Goal: Task Accomplishment & Management: Use online tool/utility

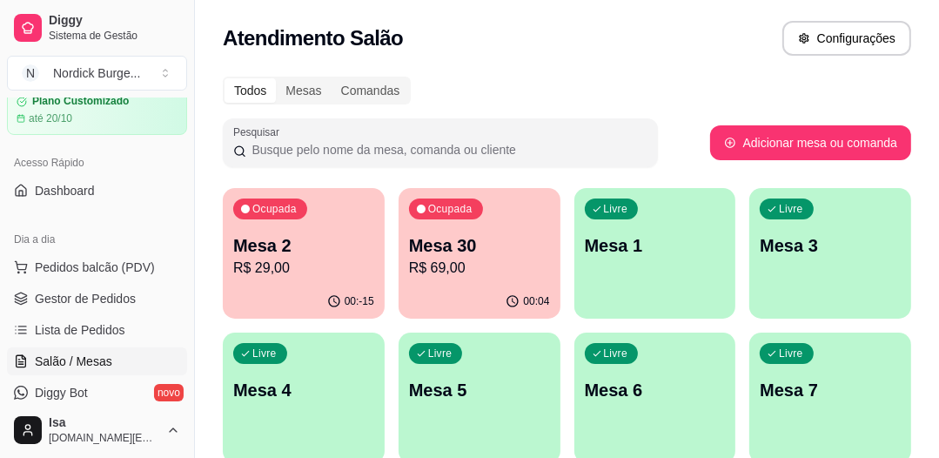
click at [303, 236] on p "Mesa 2" at bounding box center [303, 245] width 141 height 24
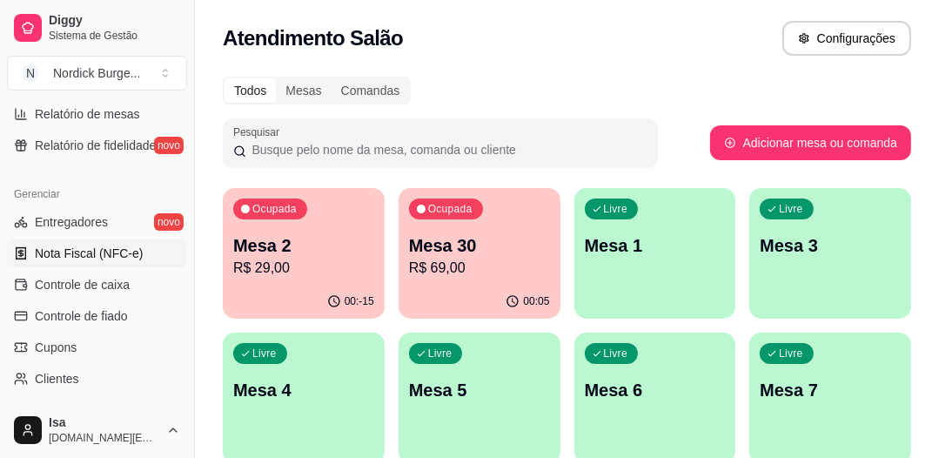
scroll to position [696, 0]
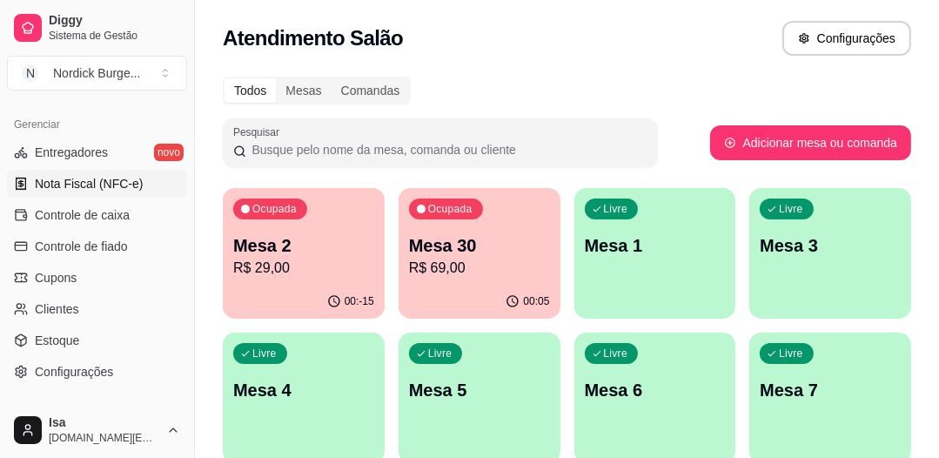
click at [74, 186] on span "Nota Fiscal (NFC-e)" at bounding box center [89, 183] width 108 height 17
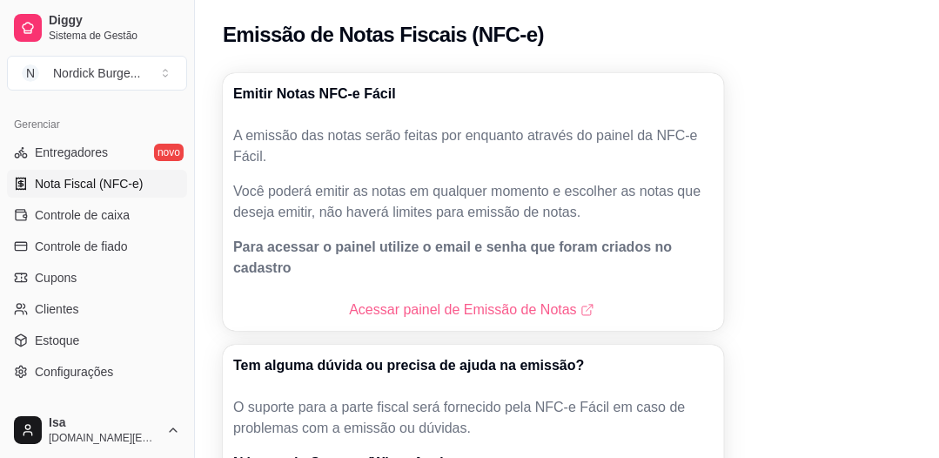
click at [468, 299] on link "Acessar painel de Emissão de Notas" at bounding box center [473, 309] width 248 height 21
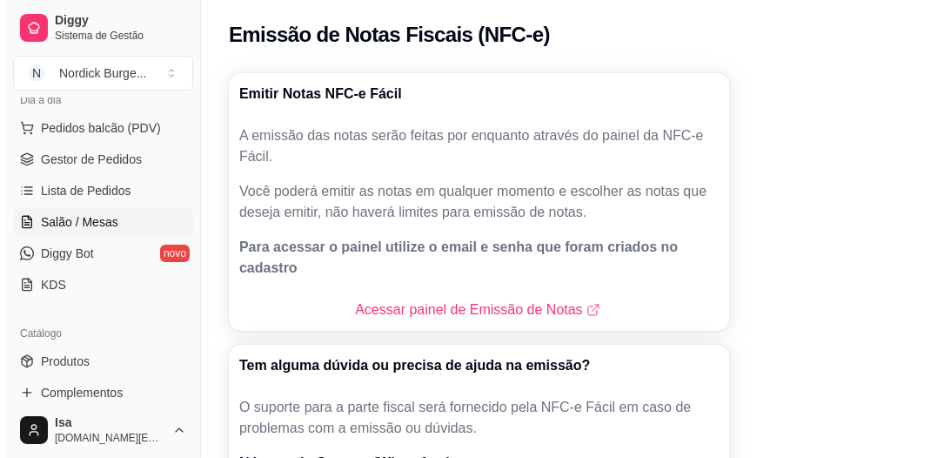
scroll to position [139, 0]
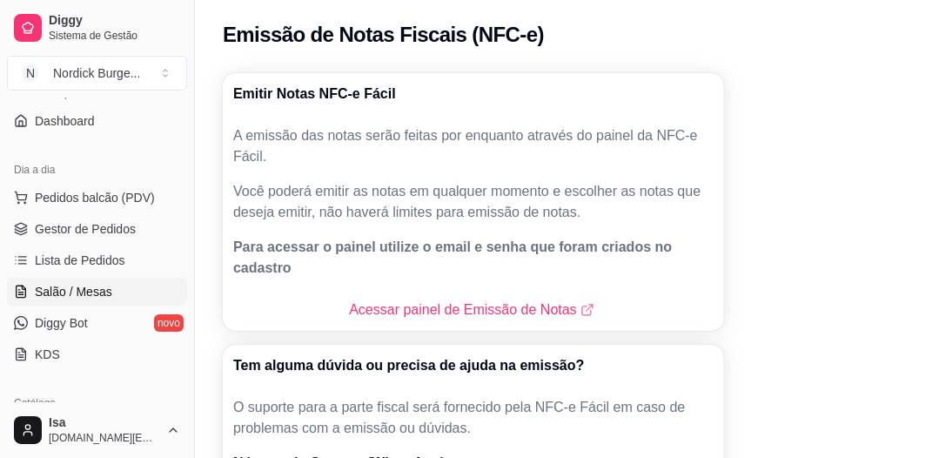
click at [57, 289] on span "Salão / Mesas" at bounding box center [73, 291] width 77 height 17
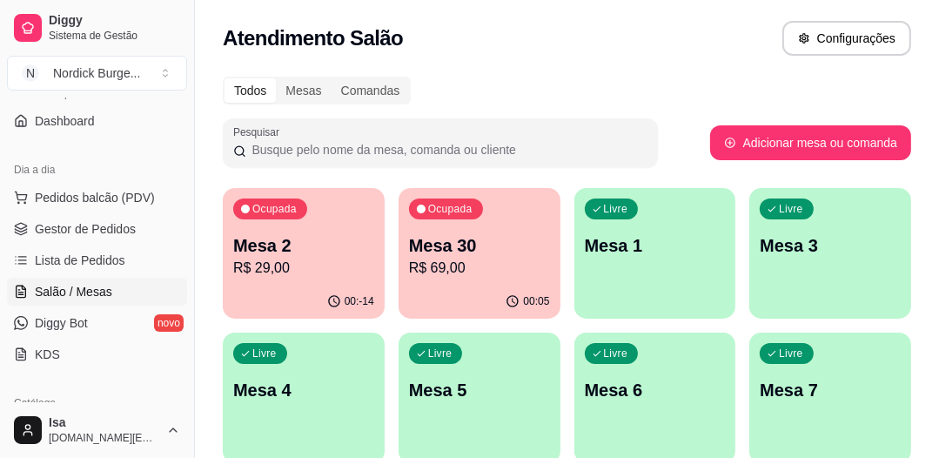
click at [285, 254] on p "Mesa 2" at bounding box center [303, 245] width 141 height 24
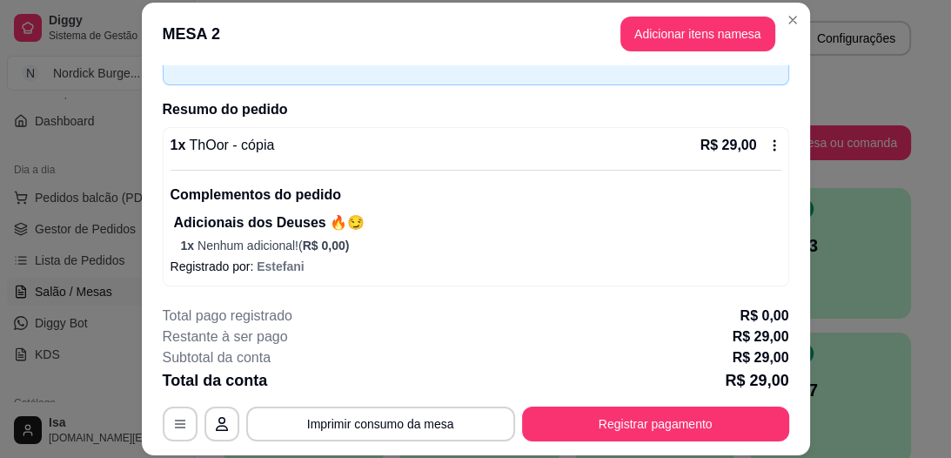
scroll to position [53, 0]
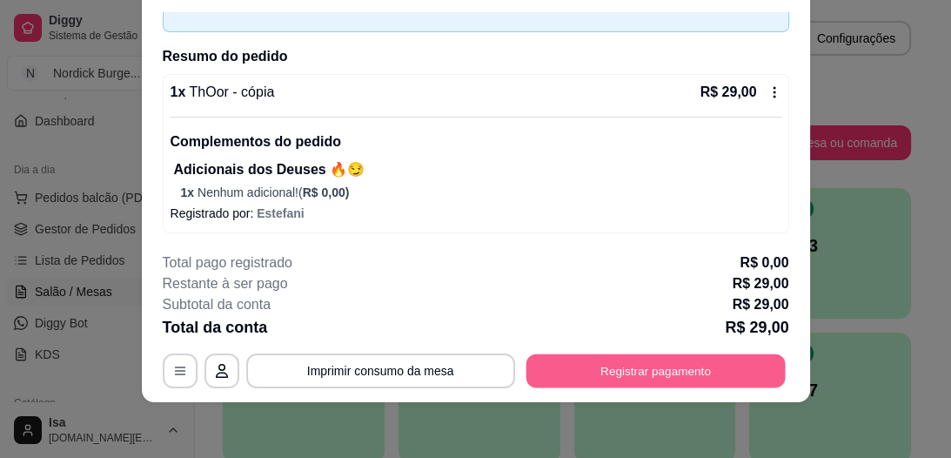
click at [539, 371] on button "Registrar pagamento" at bounding box center [655, 371] width 259 height 34
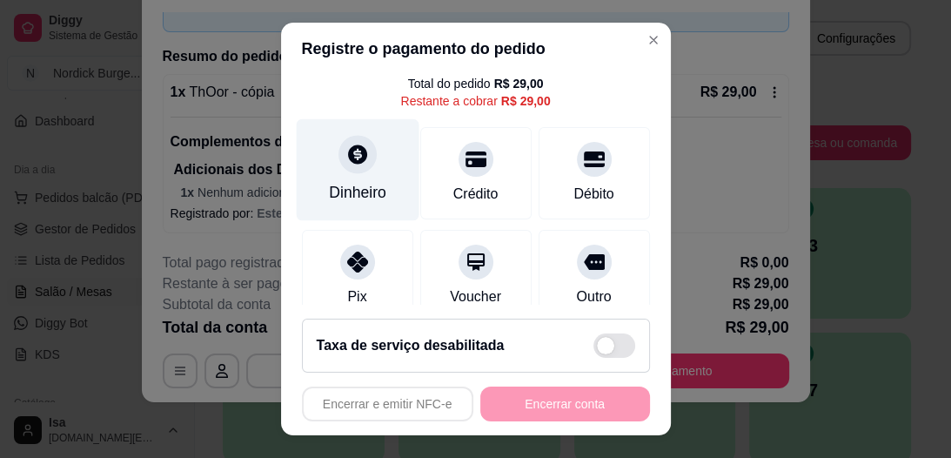
scroll to position [139, 0]
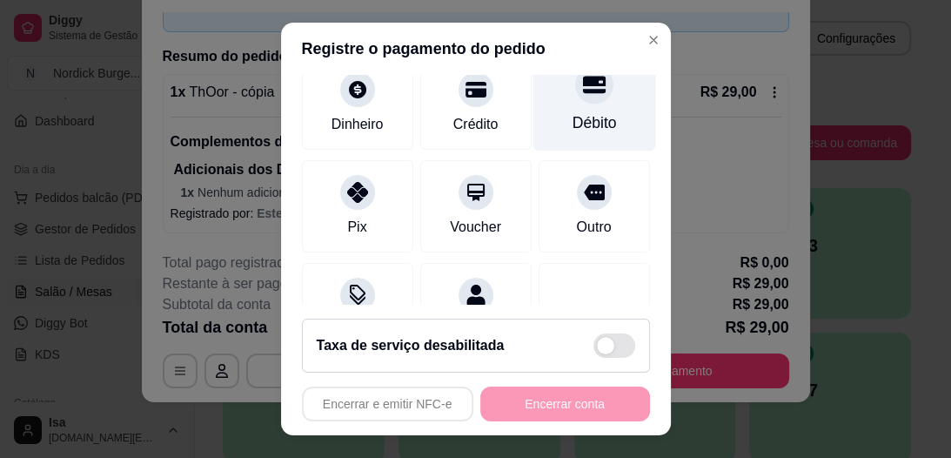
click at [582, 95] on icon at bounding box center [593, 85] width 23 height 23
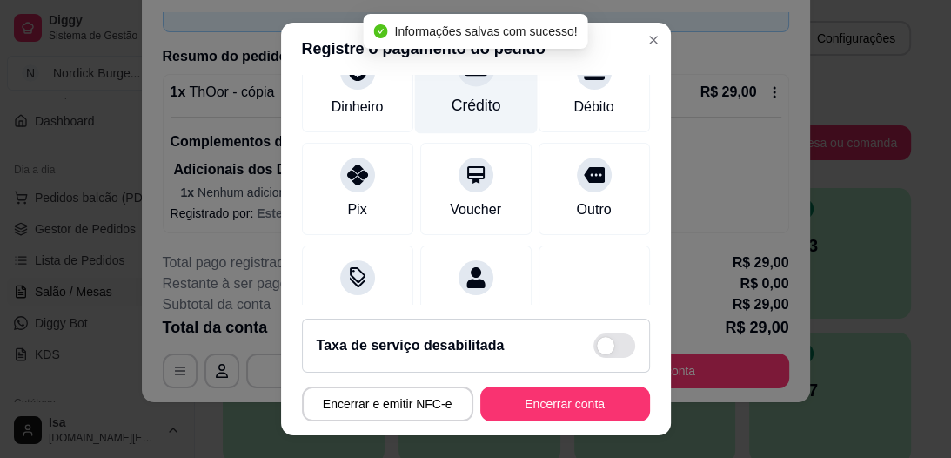
type input "R$ 0,00"
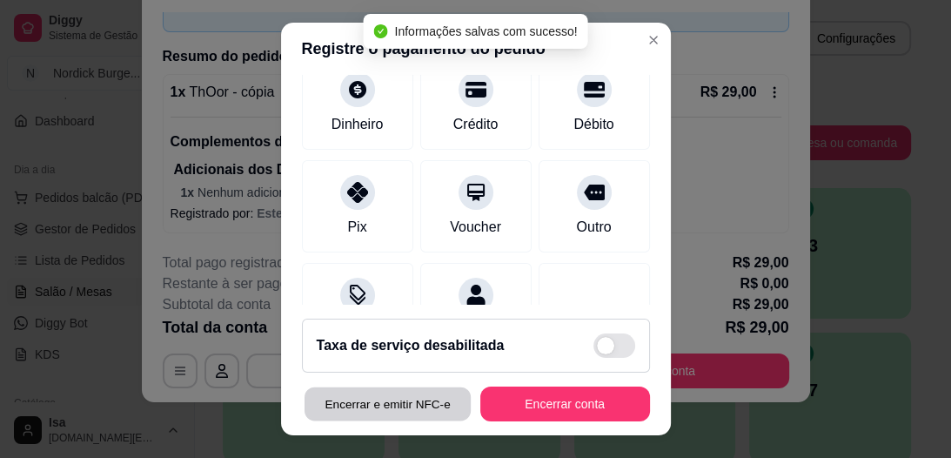
click at [382, 401] on button "Encerrar e emitir NFC-e" at bounding box center [387, 403] width 166 height 34
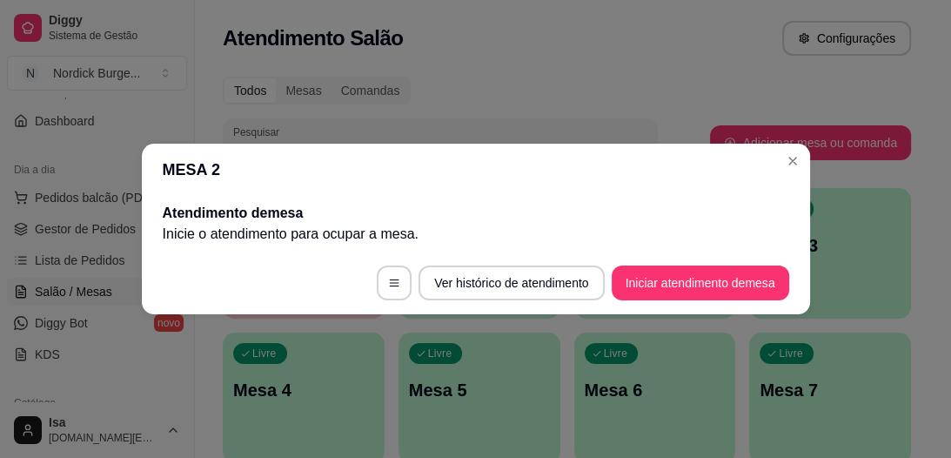
scroll to position [0, 0]
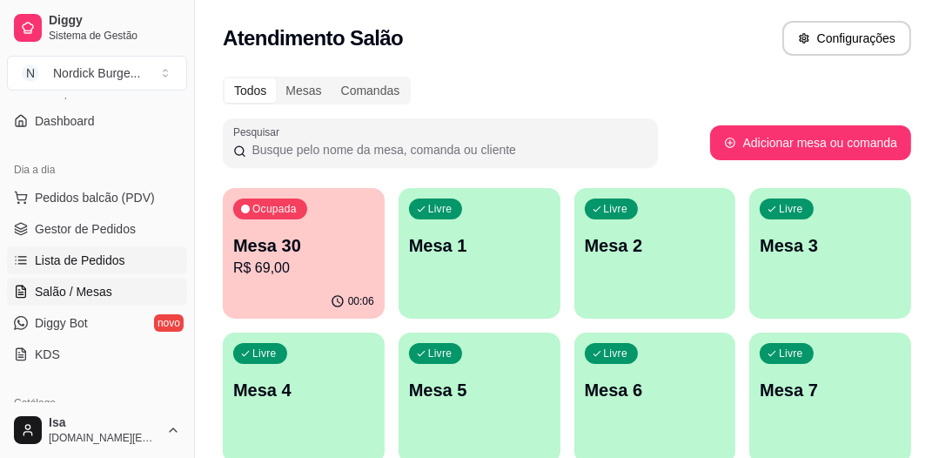
click at [111, 264] on span "Lista de Pedidos" at bounding box center [80, 260] width 91 height 17
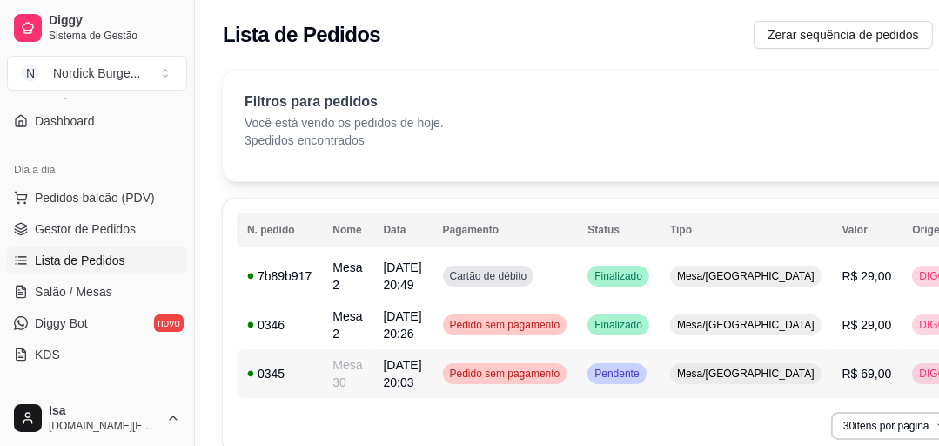
click at [384, 381] on span "[DATE] 20:03" at bounding box center [403, 373] width 38 height 31
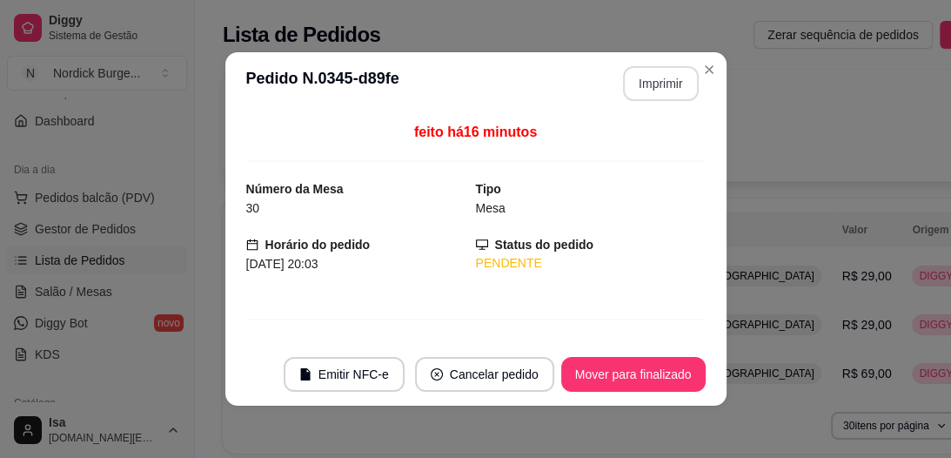
click at [658, 85] on button "Imprimir" at bounding box center [661, 83] width 76 height 35
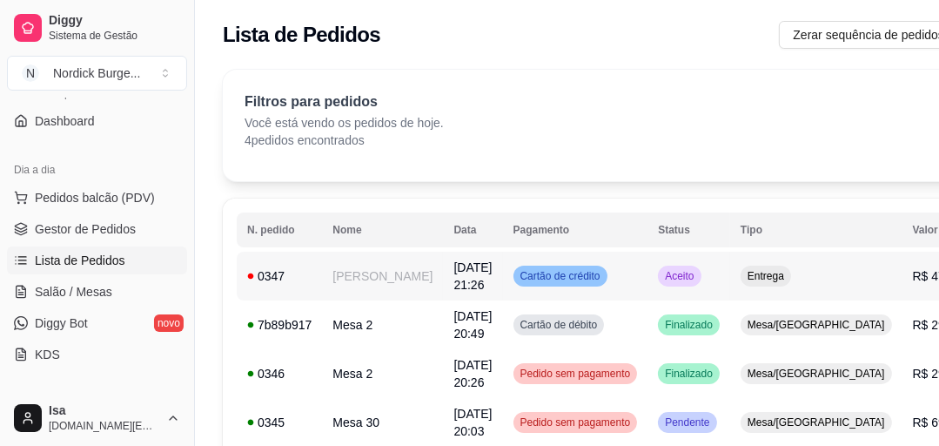
click at [376, 269] on td "[PERSON_NAME]" at bounding box center [382, 276] width 121 height 49
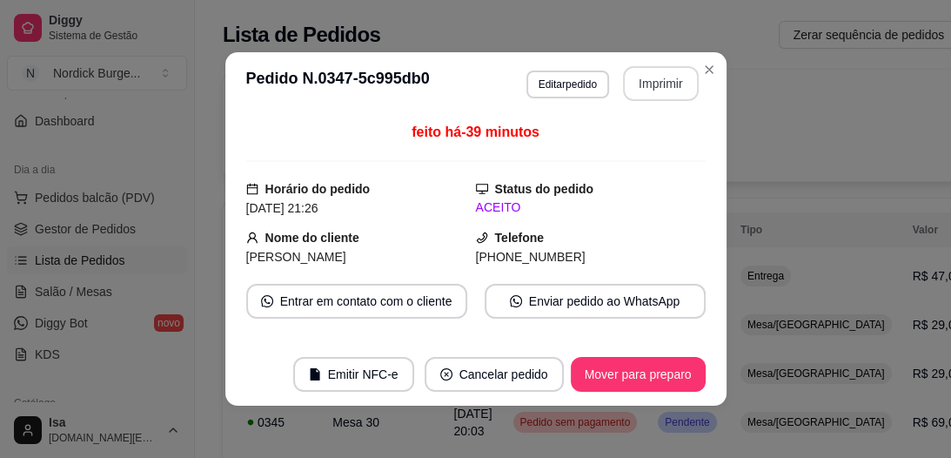
click at [623, 78] on button "Imprimir" at bounding box center [661, 83] width 76 height 35
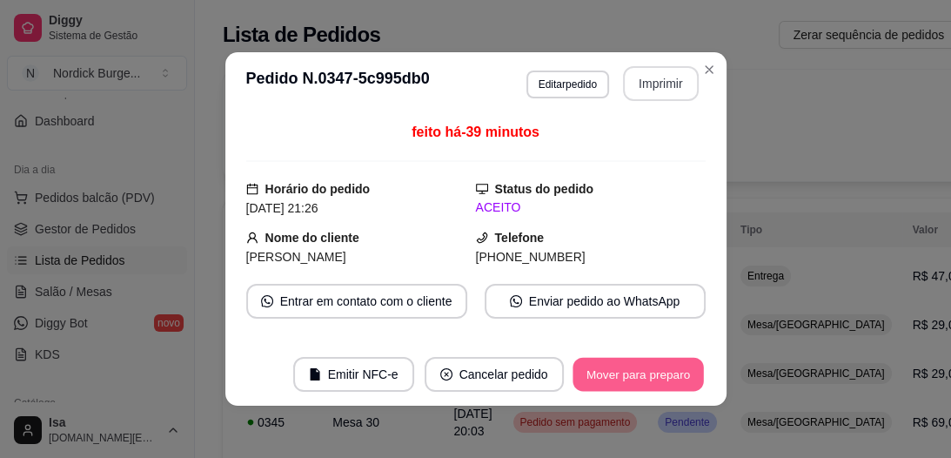
click at [640, 374] on button "Mover para preparo" at bounding box center [638, 375] width 131 height 34
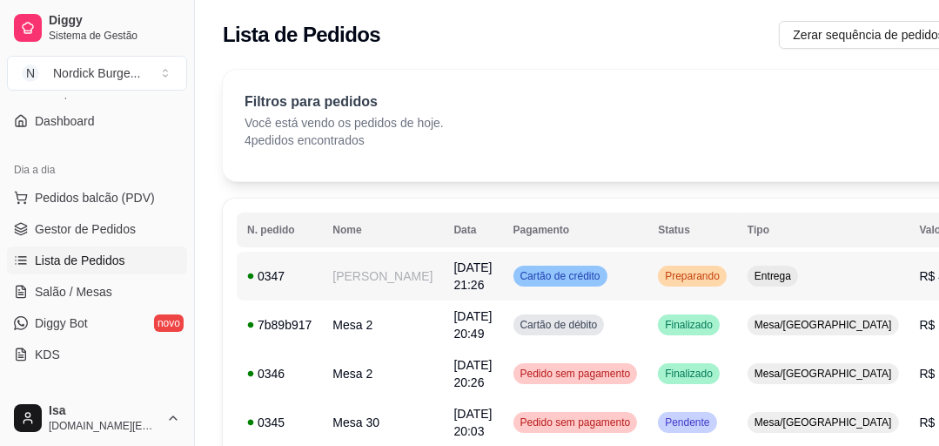
click at [348, 266] on td "[PERSON_NAME]" at bounding box center [382, 276] width 121 height 49
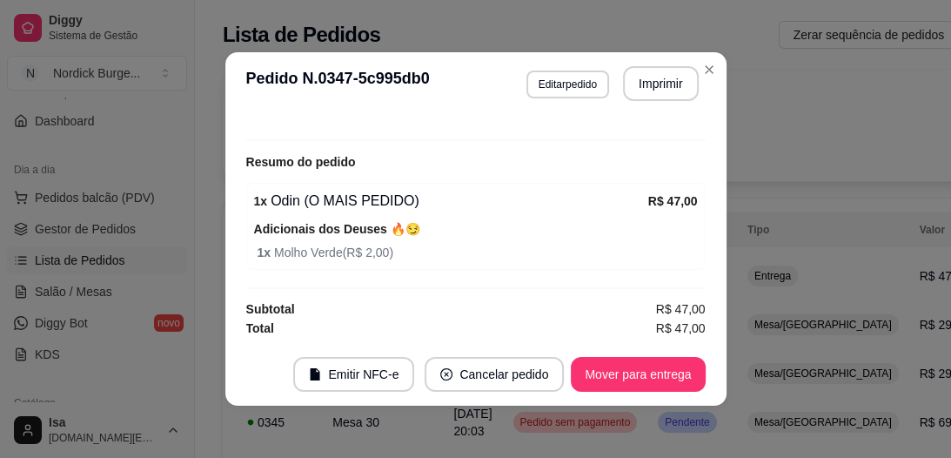
scroll to position [3, 0]
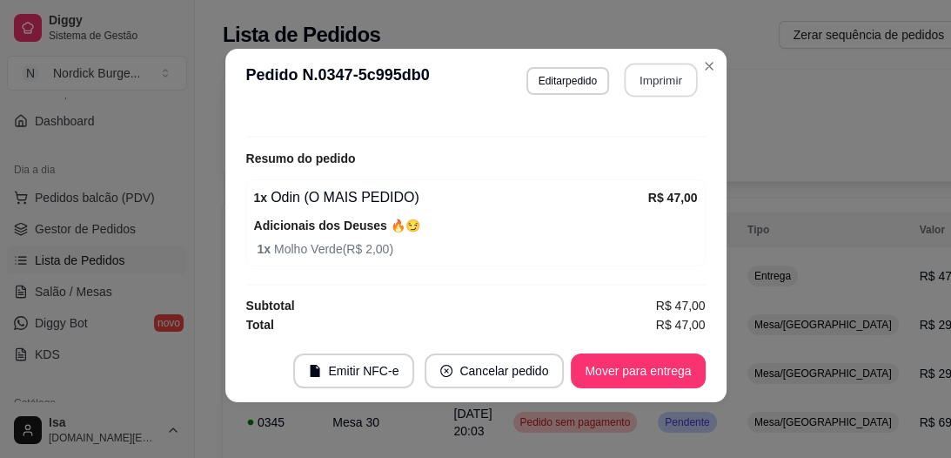
click at [635, 90] on button "Imprimir" at bounding box center [660, 81] width 73 height 34
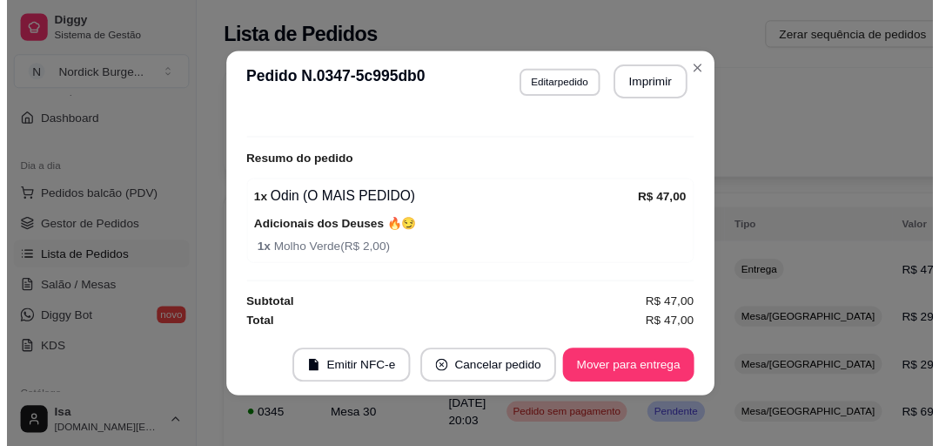
scroll to position [511, 0]
